Goal: Information Seeking & Learning: Compare options

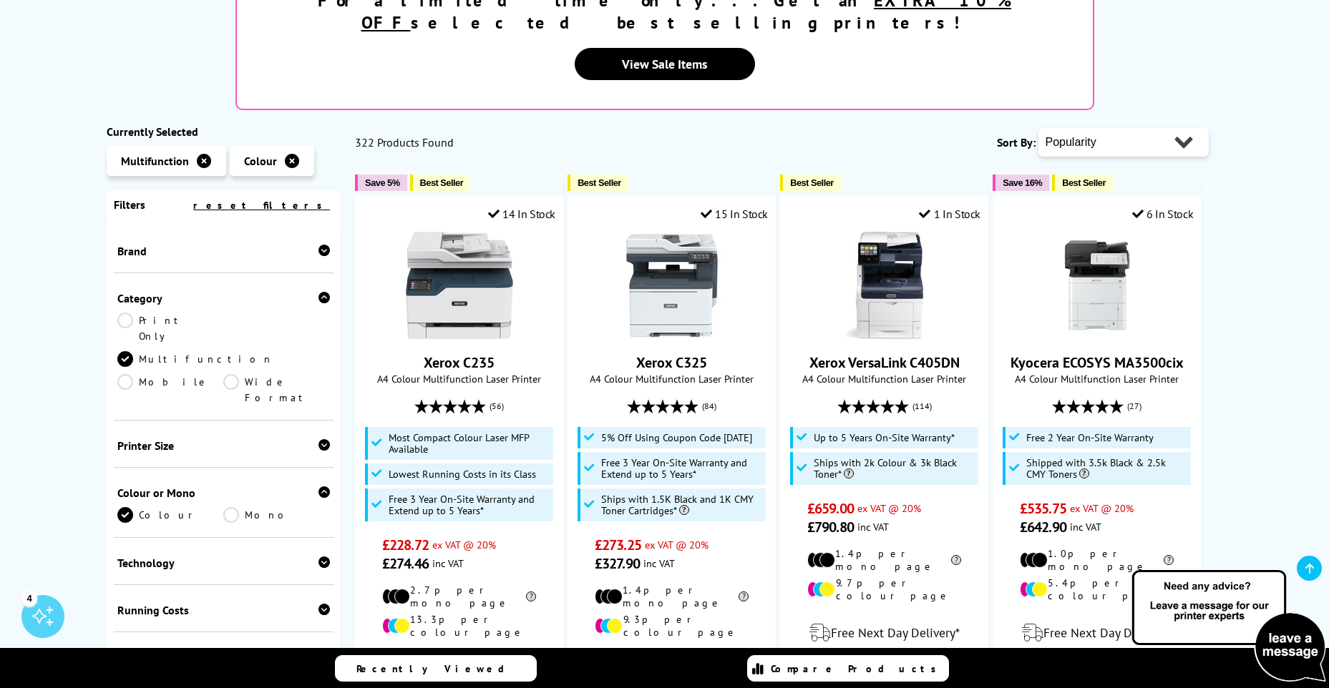
click at [203, 244] on div "Brand" at bounding box center [223, 251] width 213 height 14
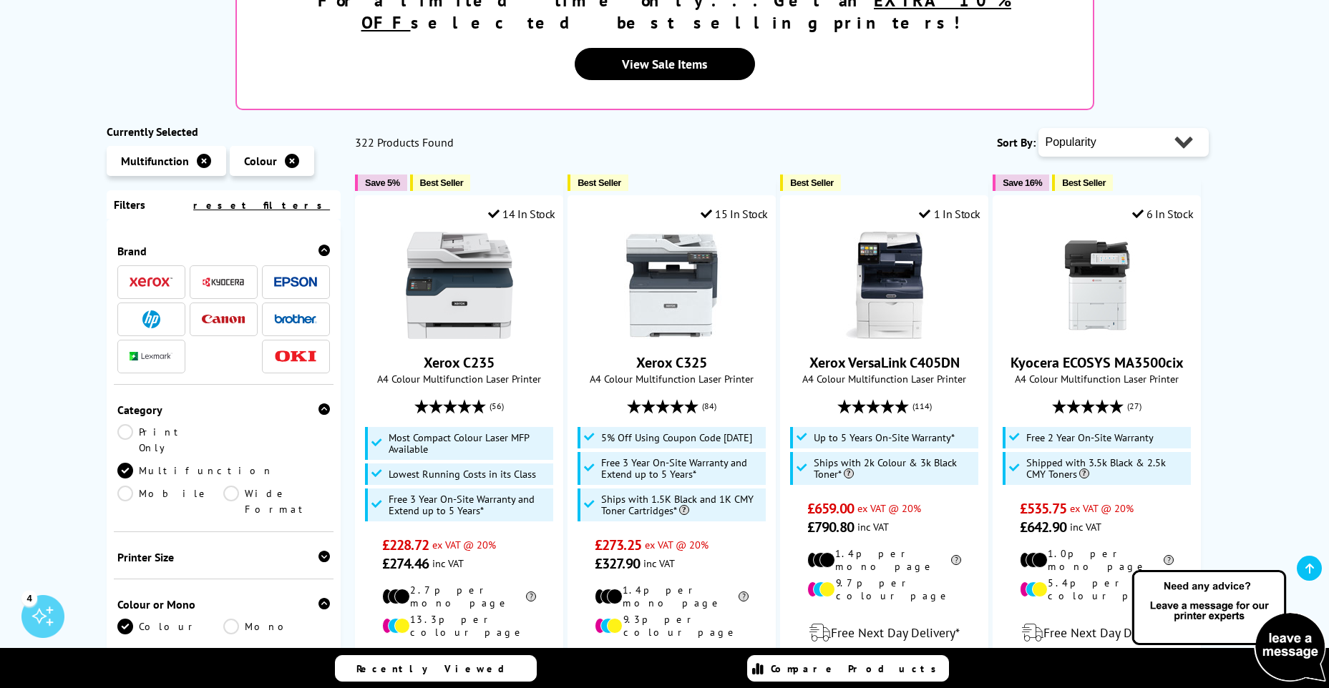
click at [288, 277] on img at bounding box center [295, 282] width 43 height 11
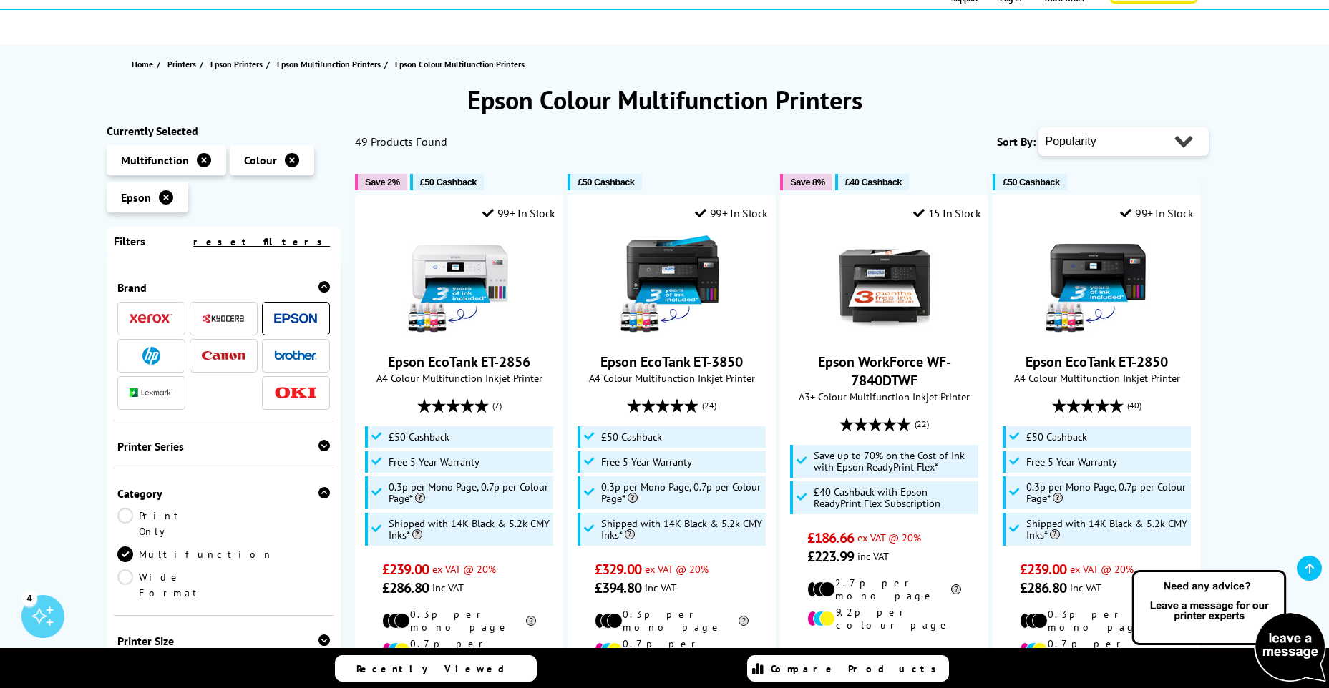
scroll to position [112, 0]
click at [1079, 137] on select "Popularity Rating Price - Low to High Price - High to Low Running Costs - Low t…" at bounding box center [1123, 142] width 170 height 29
select select "Price Ascending"
click at [1038, 128] on select "Popularity Rating Price - Low to High Price - High to Low Running Costs - Low t…" at bounding box center [1123, 142] width 170 height 29
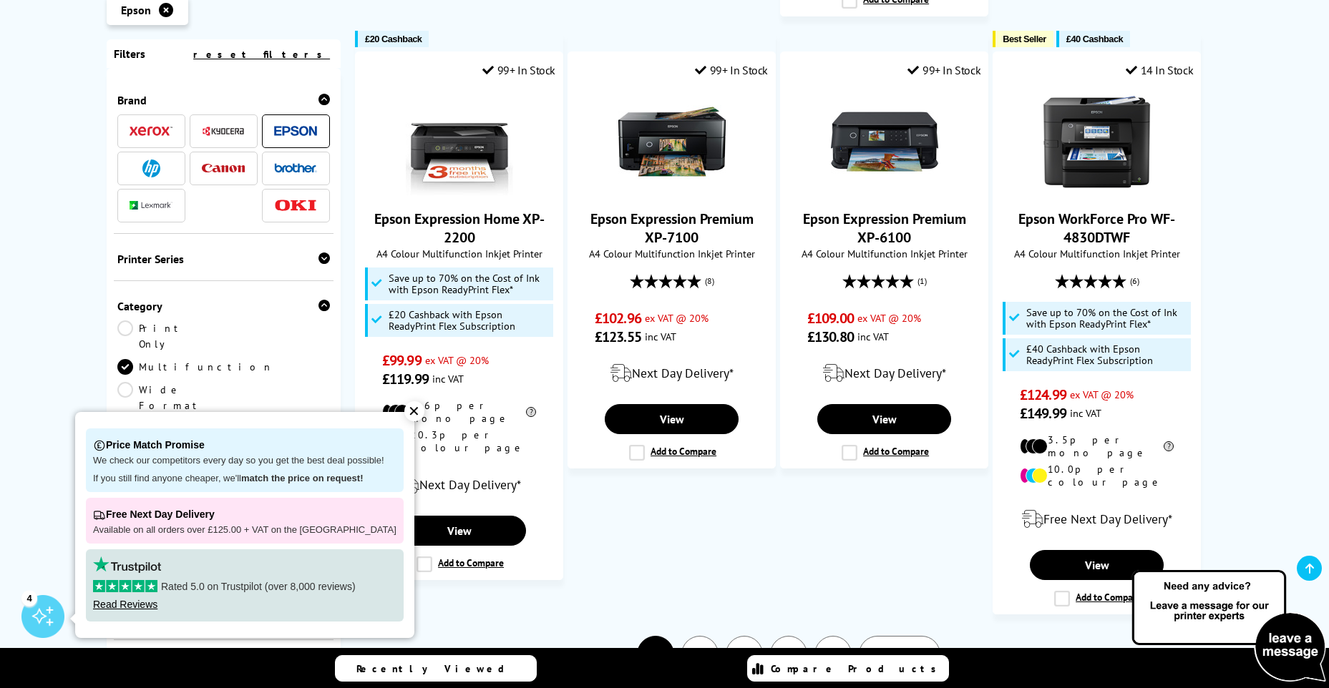
scroll to position [1439, 0]
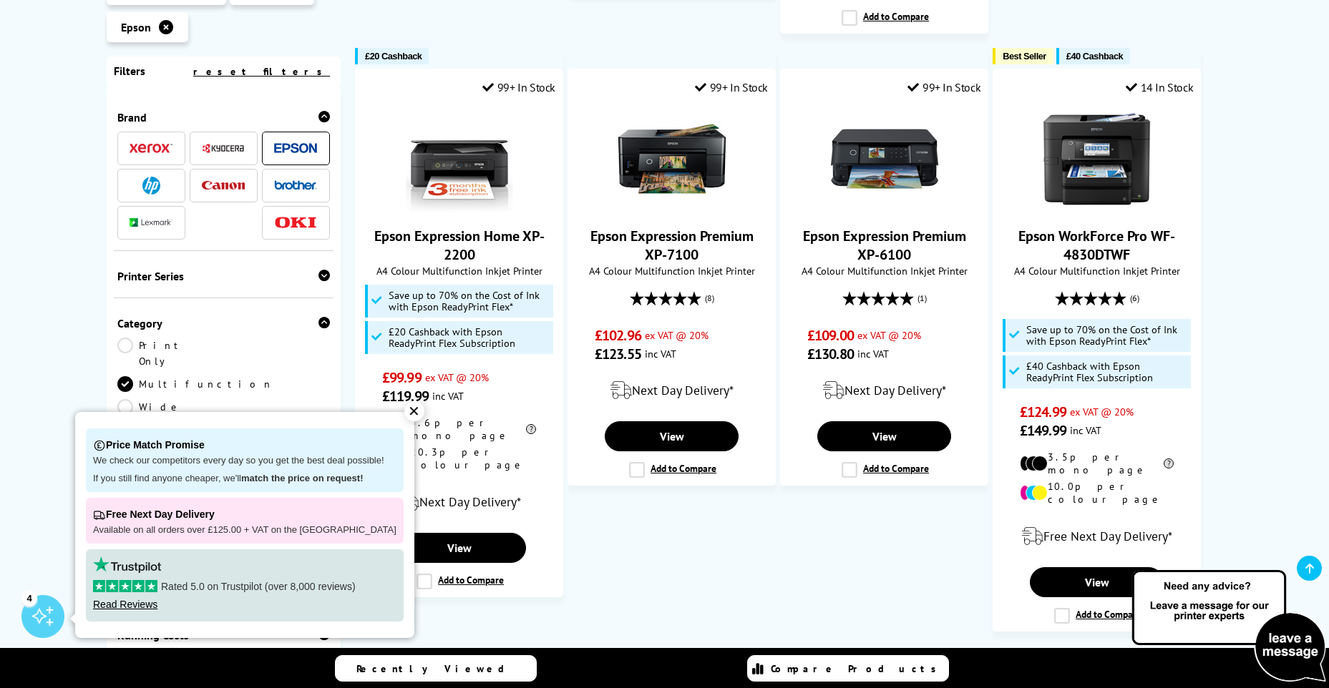
click at [701, 653] on link "2" at bounding box center [699, 671] width 37 height 37
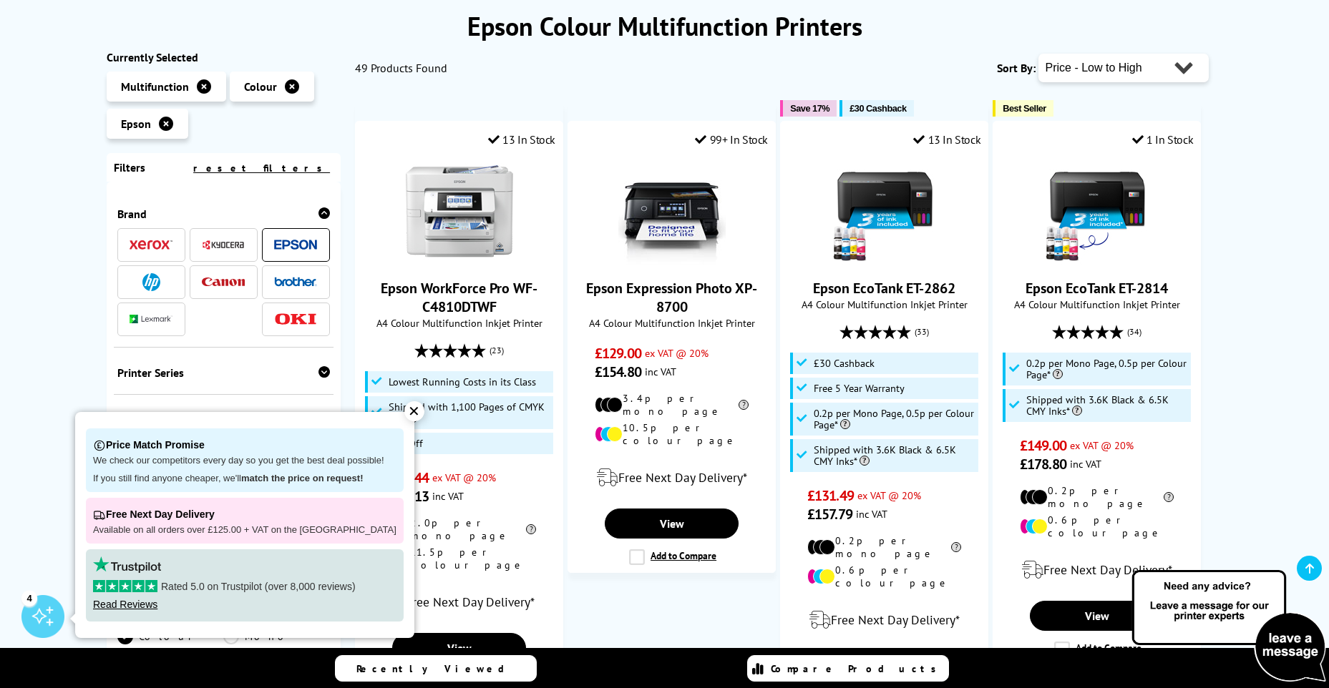
scroll to position [205, 0]
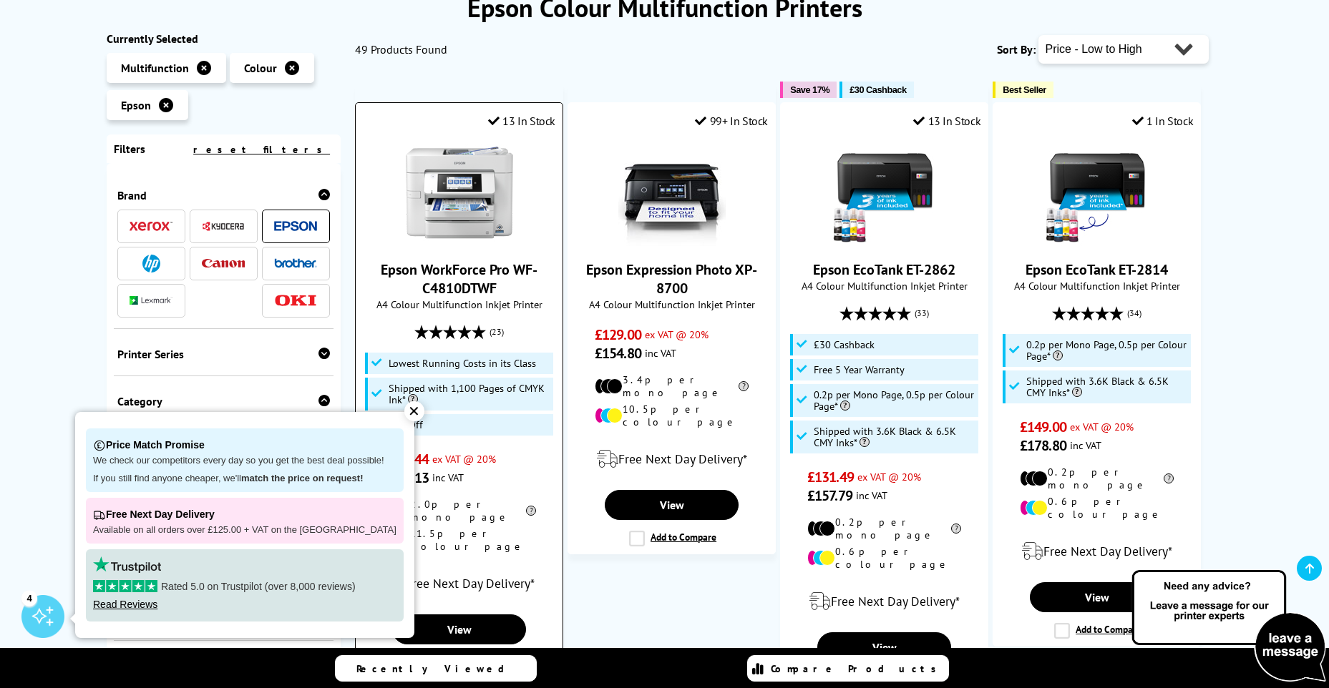
click at [402, 422] on span "£50 Off" at bounding box center [406, 424] width 34 height 11
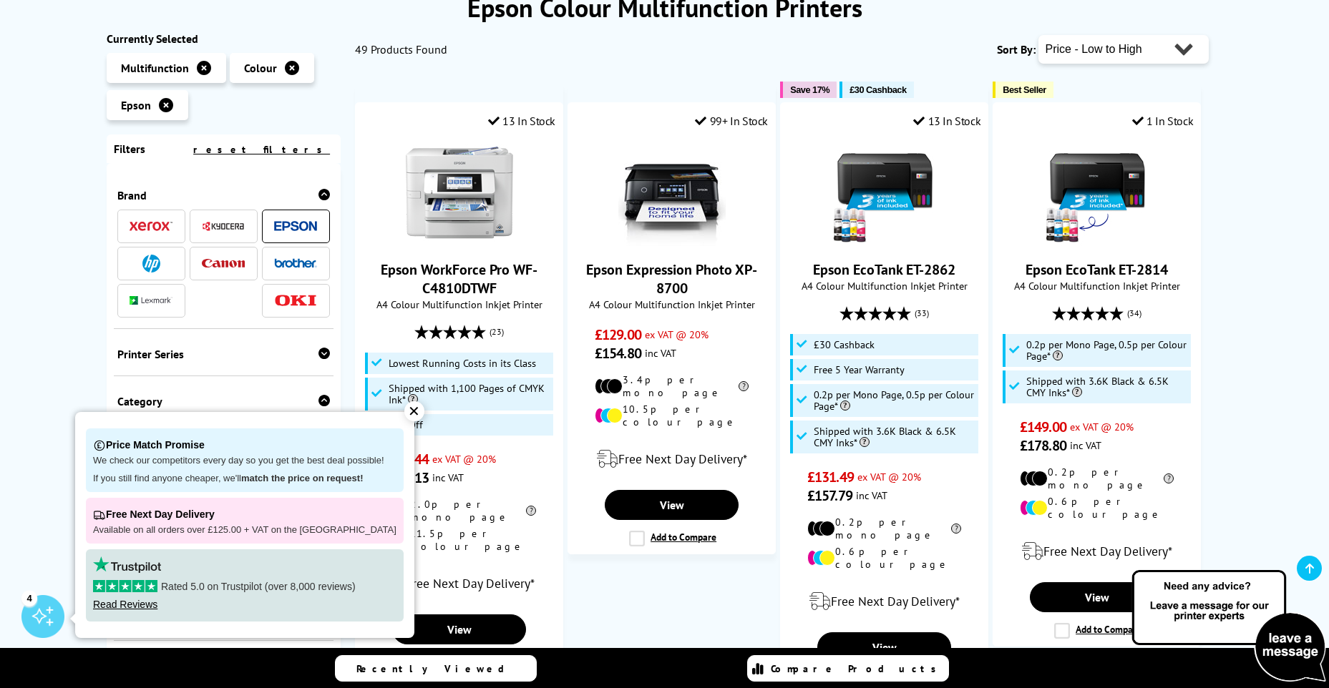
click at [404, 418] on div "✕" at bounding box center [414, 412] width 20 height 20
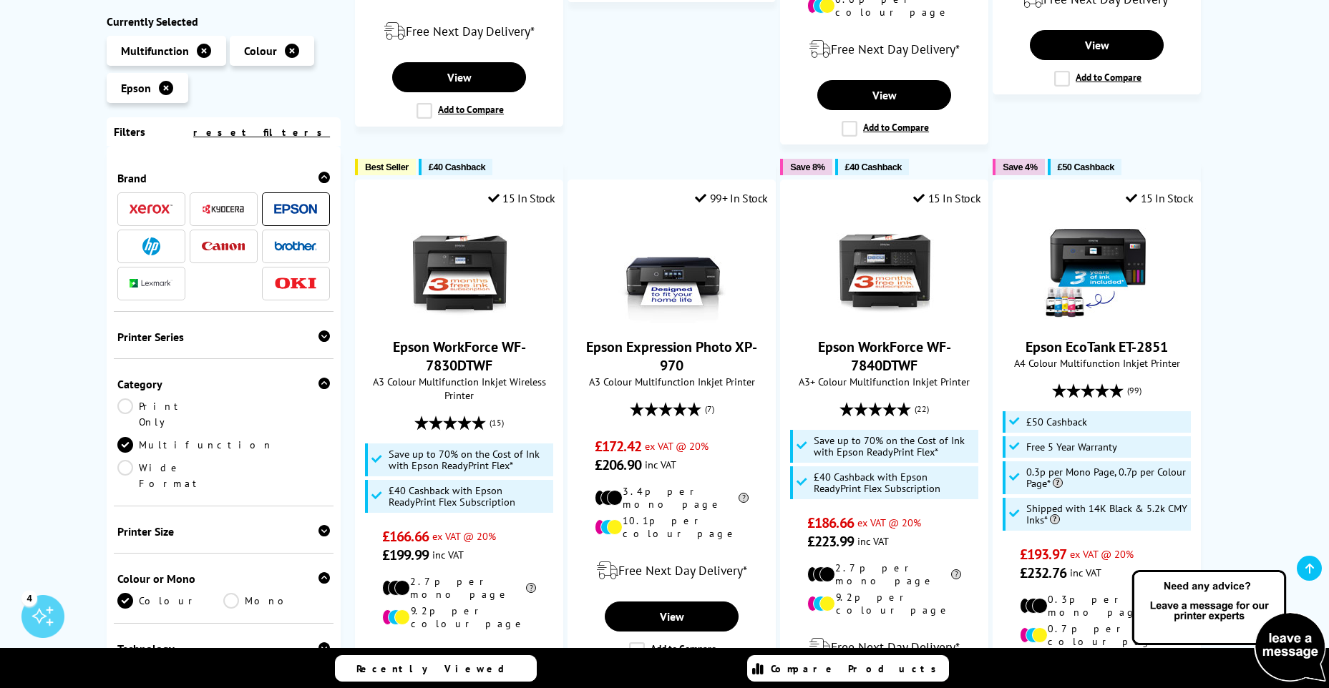
scroll to position [756, 0]
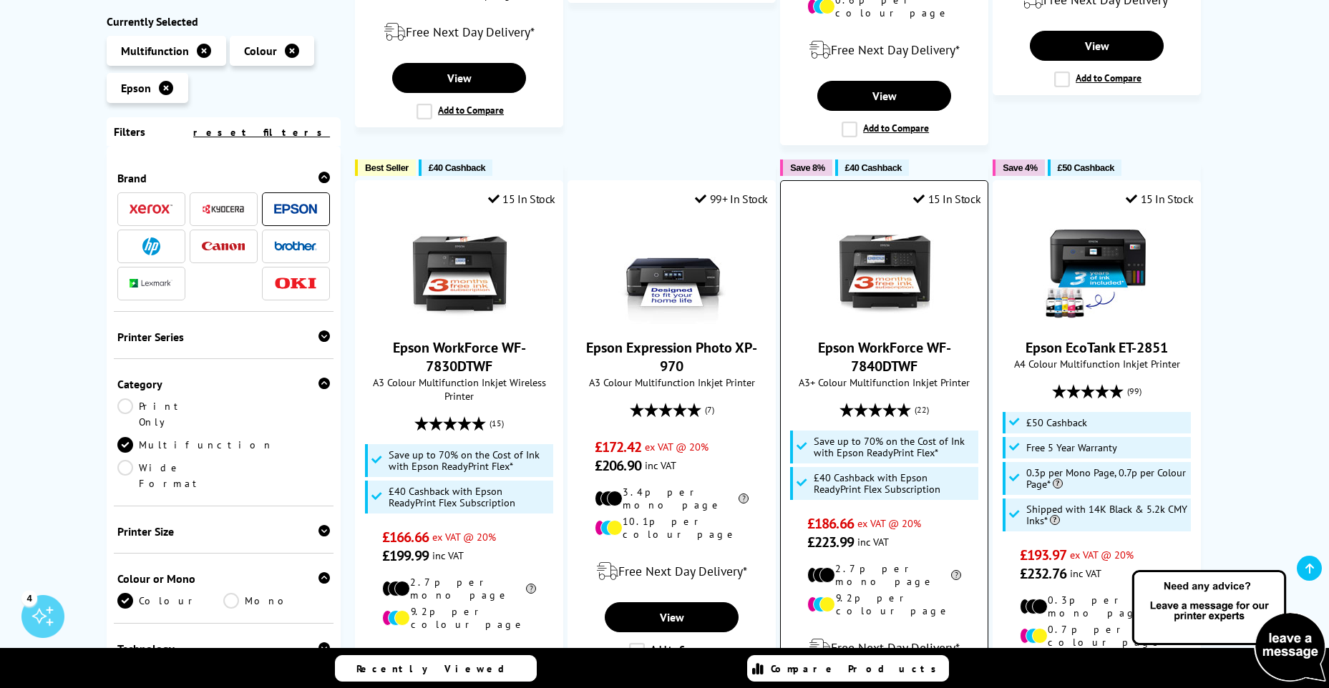
click at [875, 339] on link "Epson WorkForce WF-7840DTWF" at bounding box center [884, 357] width 133 height 37
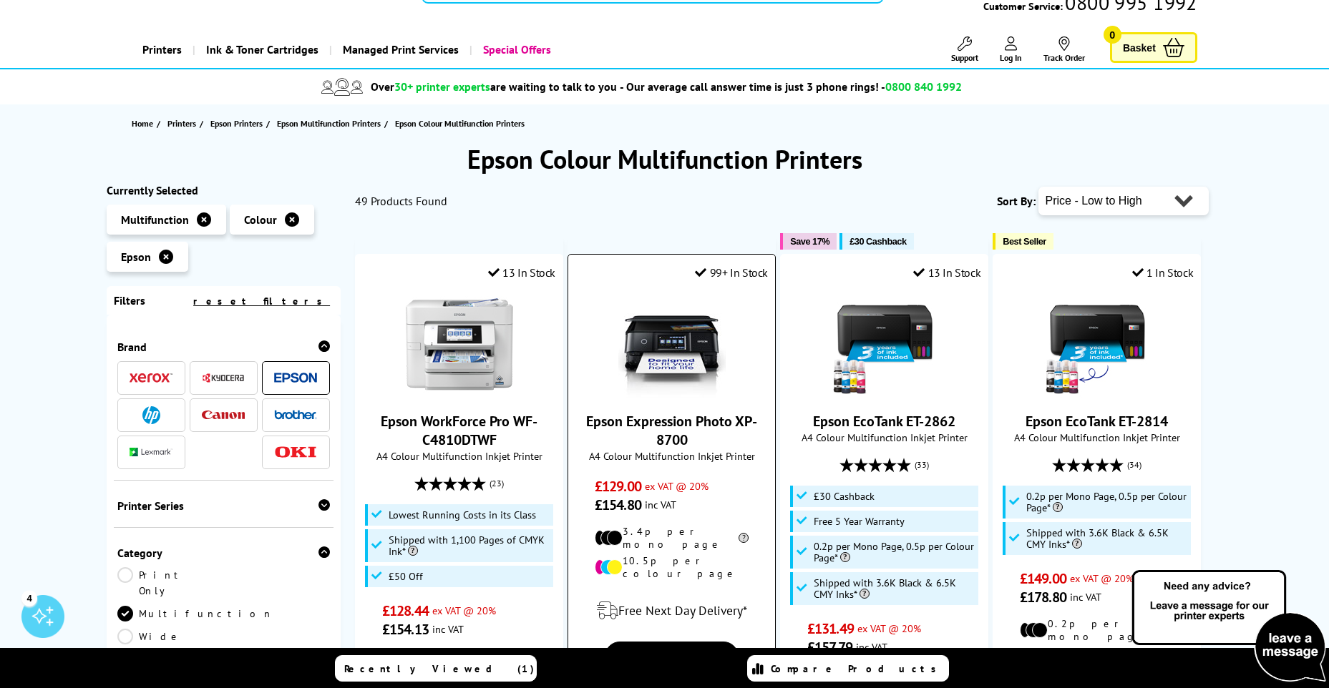
scroll to position [50, 0]
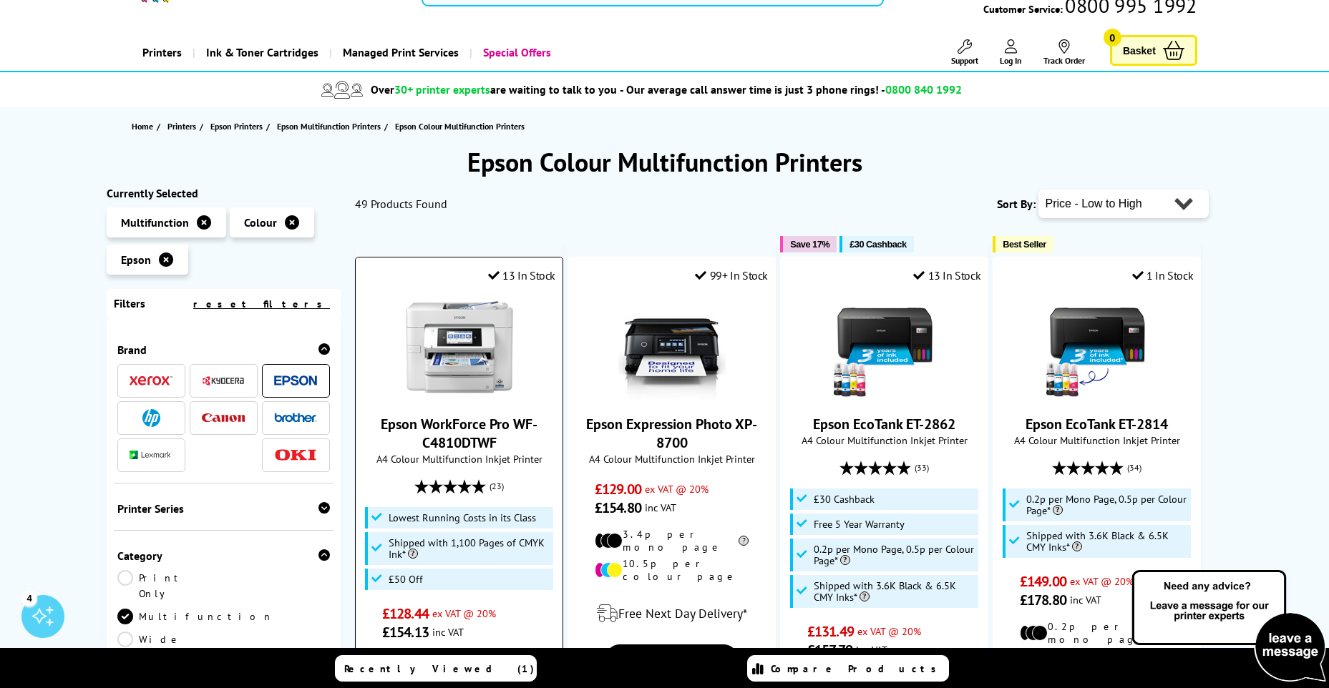
click at [446, 351] on img at bounding box center [459, 346] width 107 height 107
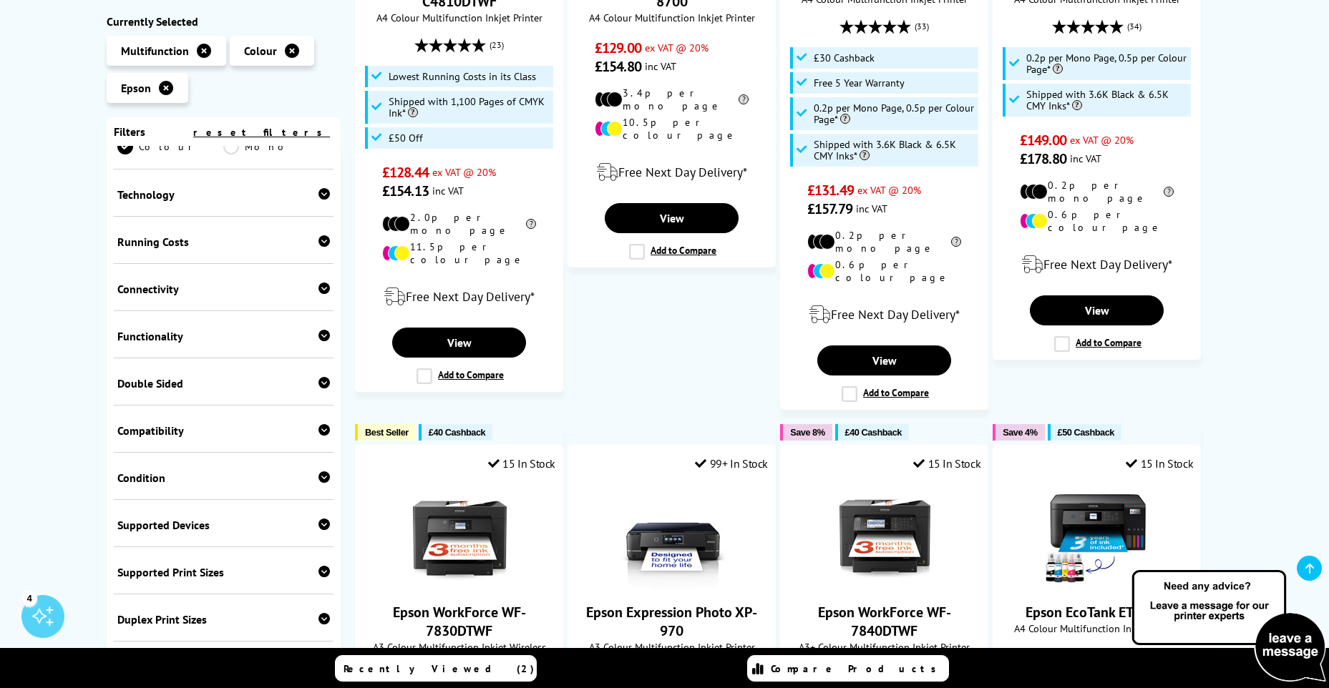
scroll to position [462, 0]
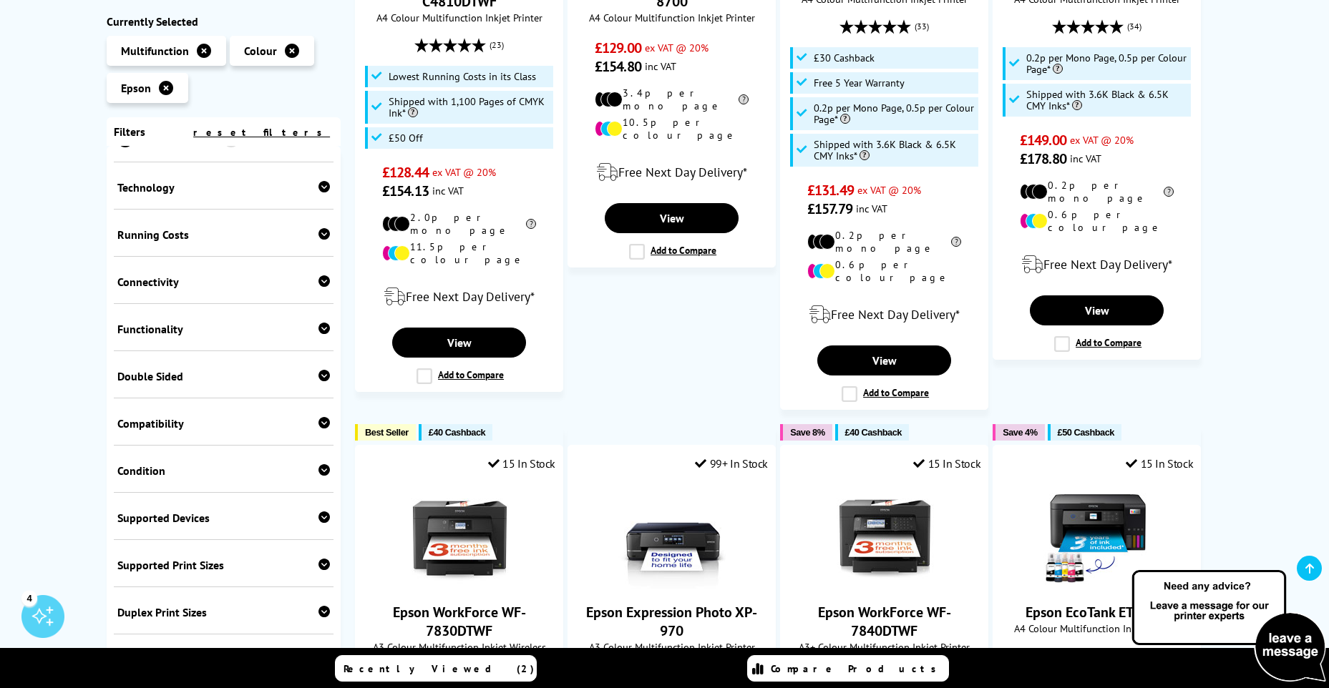
click at [200, 369] on div "Double Sided" at bounding box center [223, 376] width 213 height 14
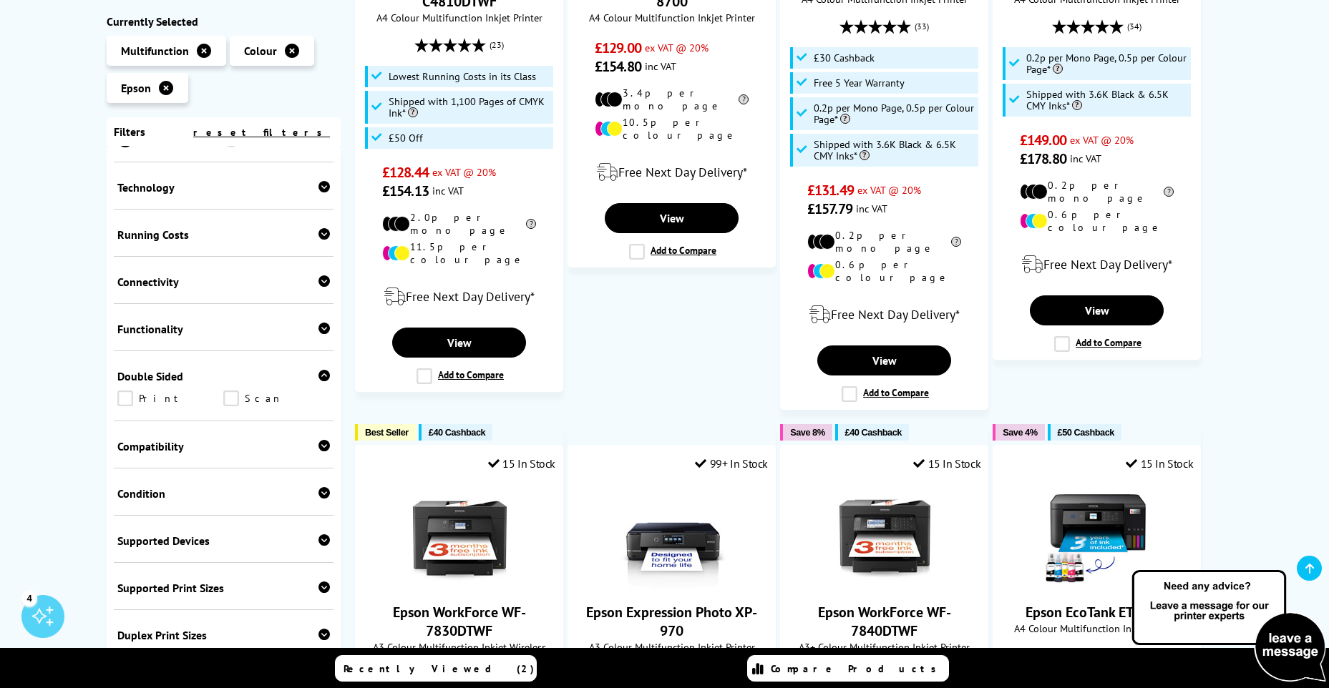
click at [239, 391] on link "Scan" at bounding box center [276, 399] width 107 height 16
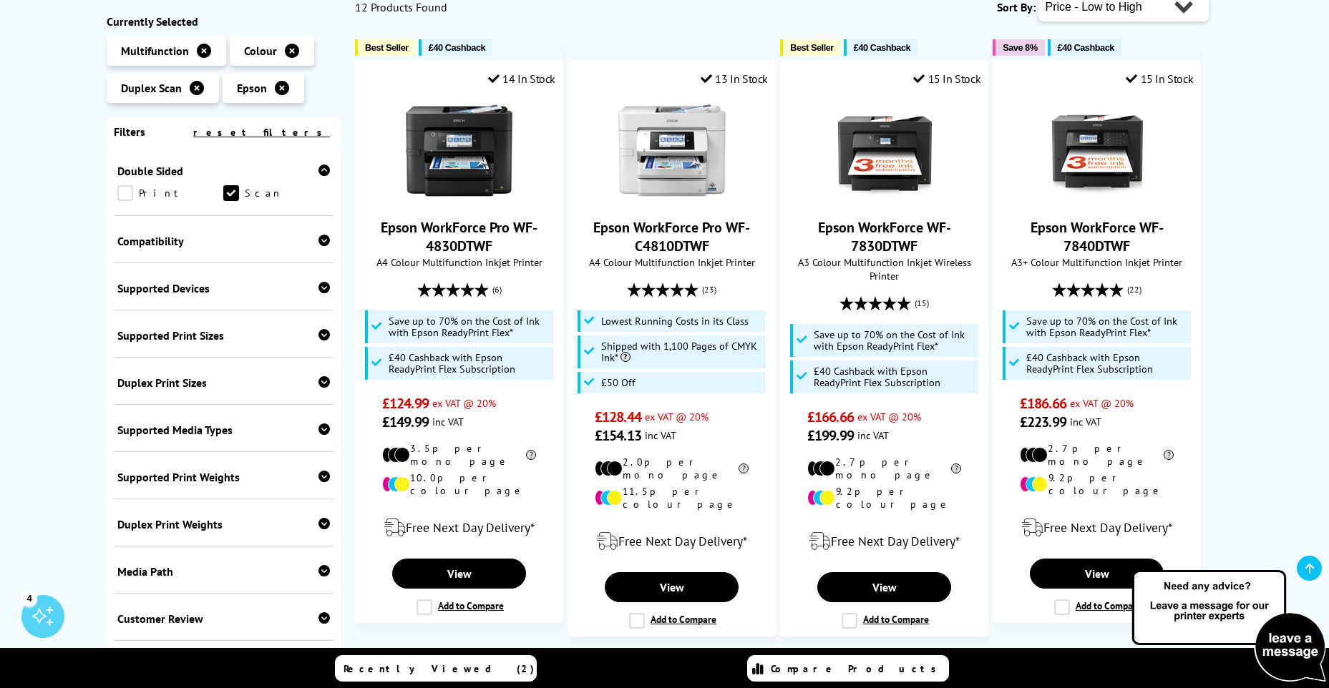
scroll to position [246, 0]
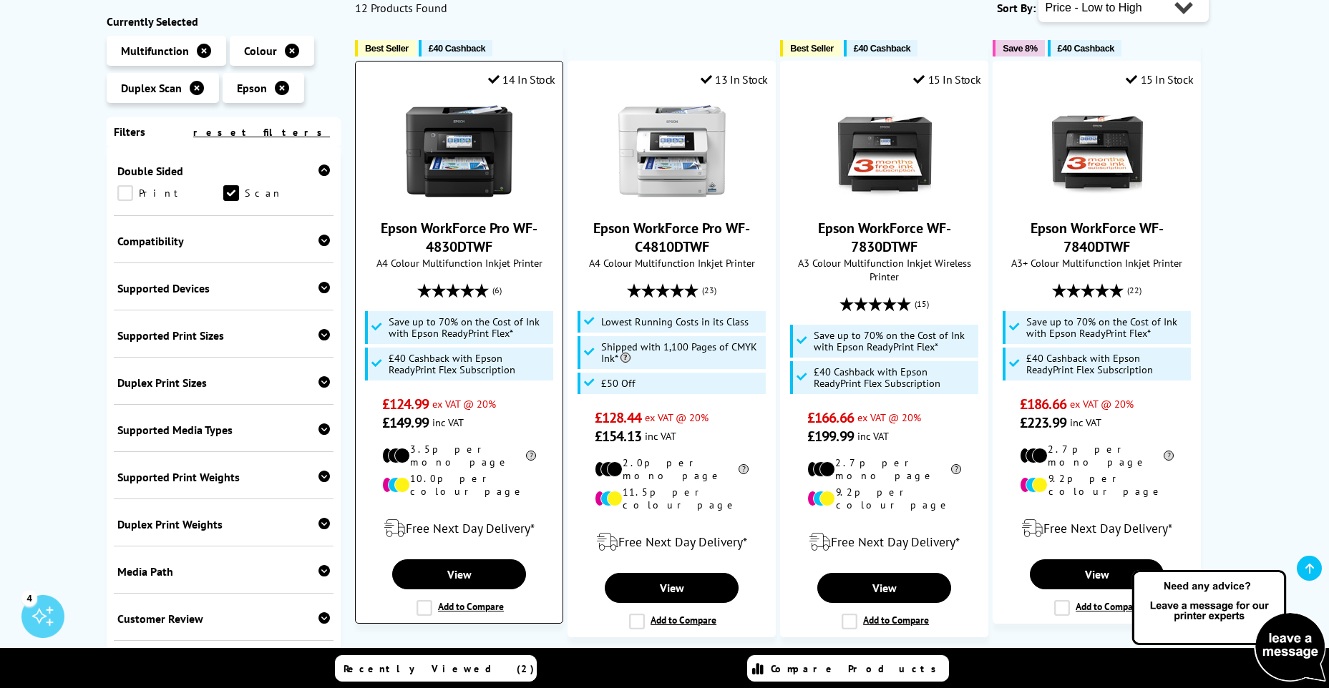
click at [466, 157] on img at bounding box center [459, 150] width 107 height 107
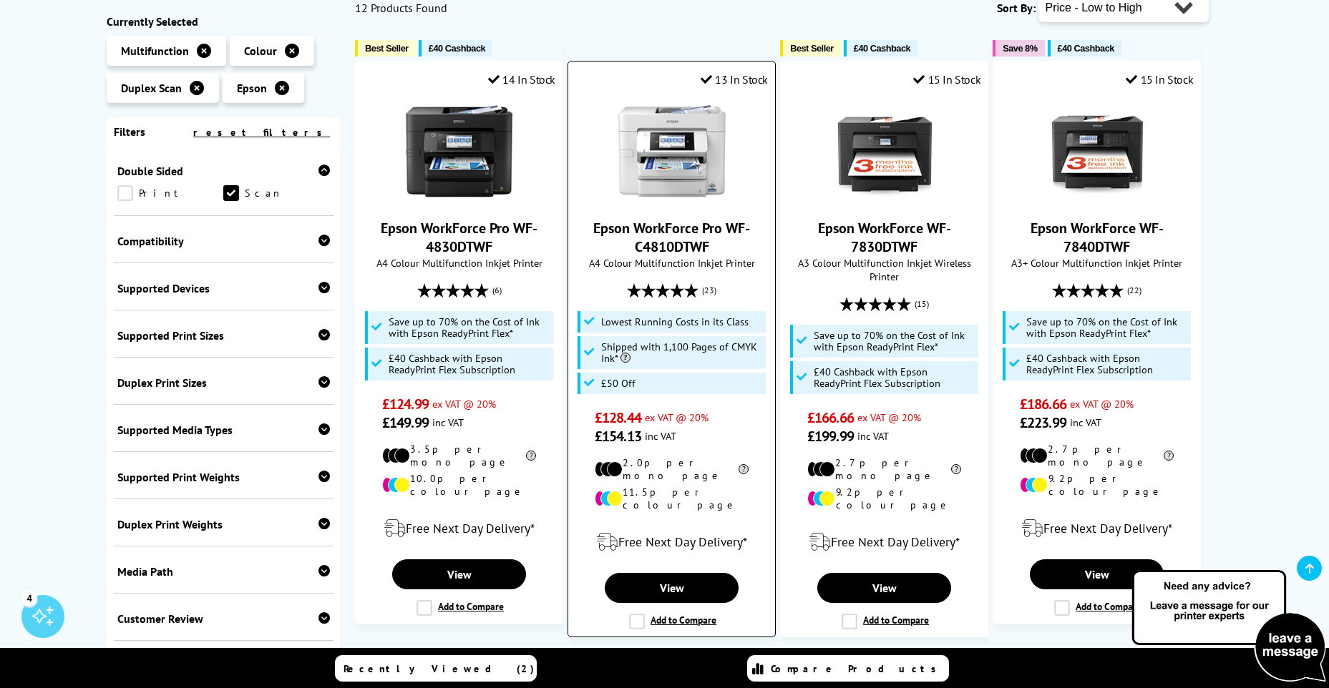
click at [666, 170] on img at bounding box center [671, 150] width 107 height 107
